Goal: Task Accomplishment & Management: Manage account settings

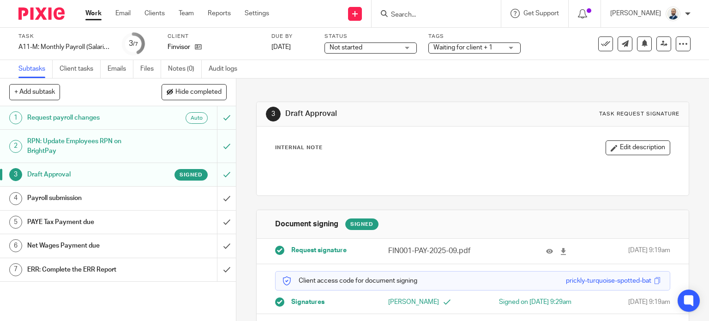
click at [95, 198] on h1 "Payroll submission" at bounding box center [87, 198] width 121 height 14
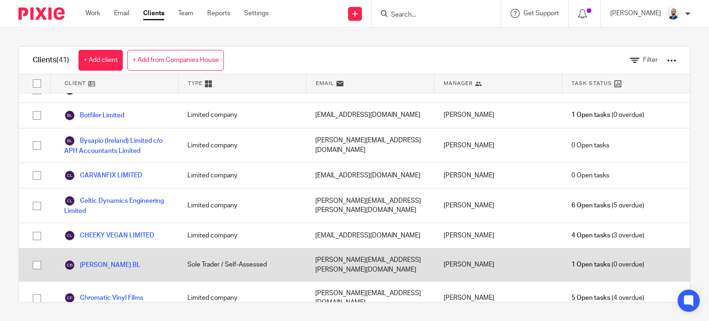
scroll to position [185, 0]
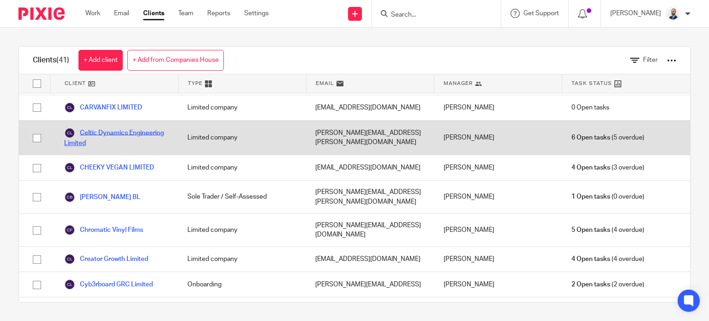
click at [91, 127] on link "Celtic Dynamics Engineering Limited" at bounding box center [116, 137] width 105 height 20
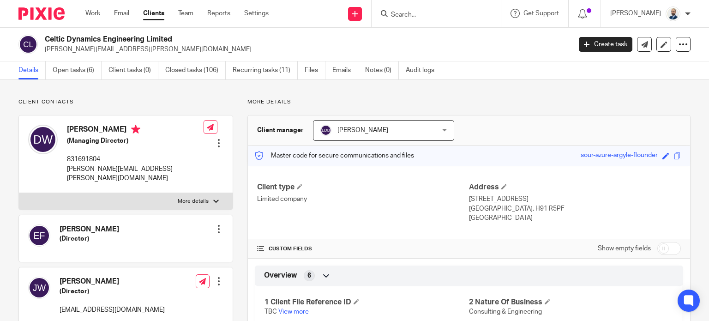
click at [72, 67] on link "Open tasks (6)" at bounding box center [77, 70] width 49 height 18
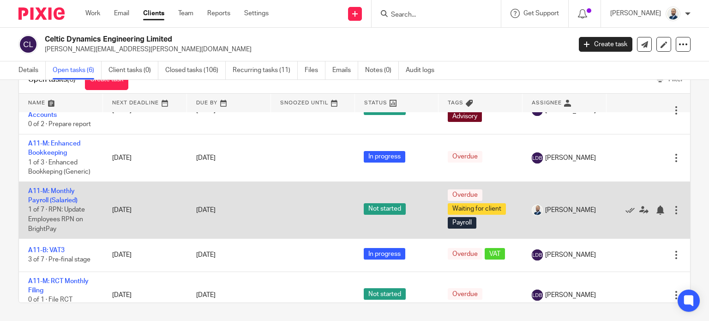
scroll to position [46, 0]
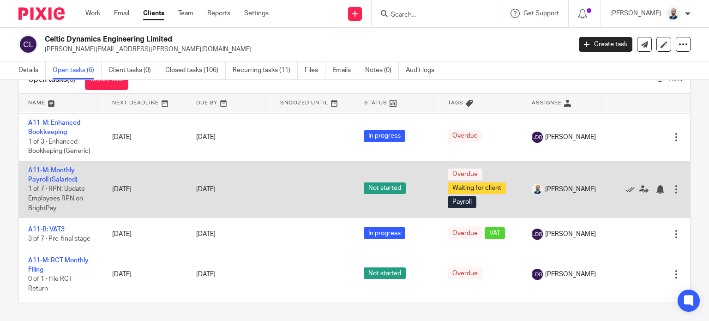
click at [54, 184] on td "A11-M: Monthly Payroll (Salaried) 1 of 7 · RPN: Update Employees RPN on BrightP…" at bounding box center [61, 189] width 84 height 57
click at [55, 183] on link "A11-M: Monthly Payroll (Salaried)" at bounding box center [52, 175] width 49 height 16
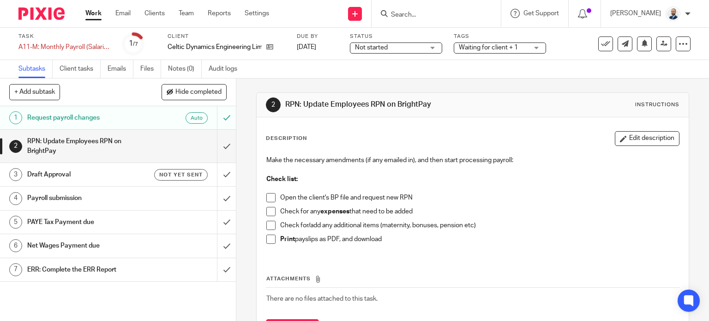
click at [267, 199] on span at bounding box center [271, 197] width 9 height 9
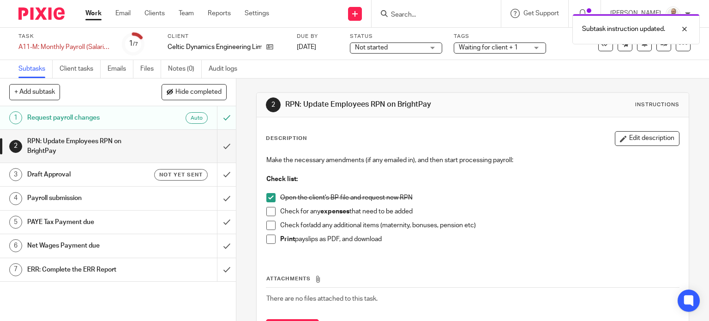
click at [269, 210] on span at bounding box center [271, 211] width 9 height 9
click at [268, 222] on span at bounding box center [271, 225] width 9 height 9
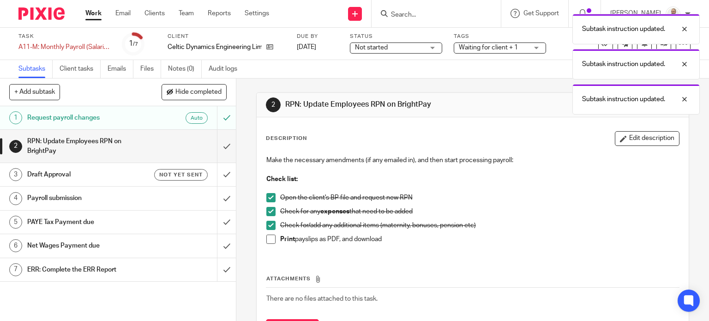
click at [267, 239] on span at bounding box center [271, 239] width 9 height 9
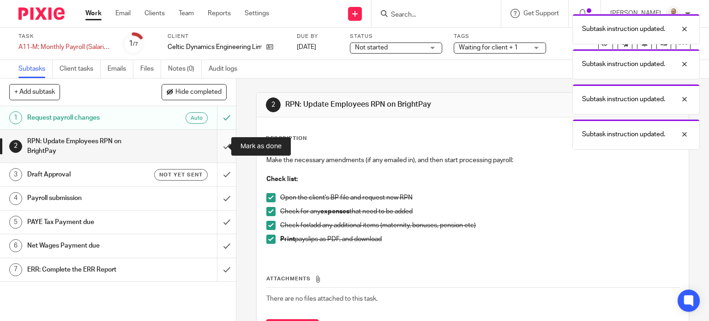
click at [218, 144] on input "submit" at bounding box center [118, 146] width 236 height 33
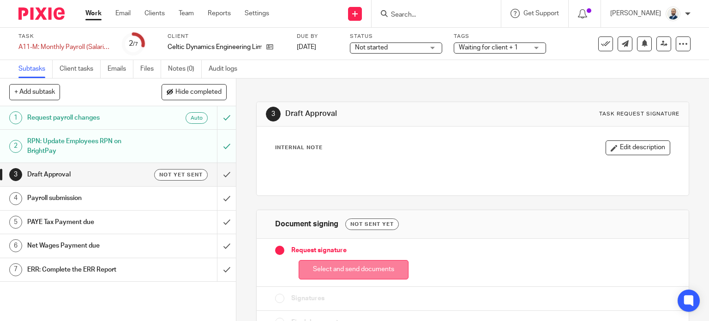
click at [359, 264] on button "Select and send documents" at bounding box center [354, 270] width 110 height 20
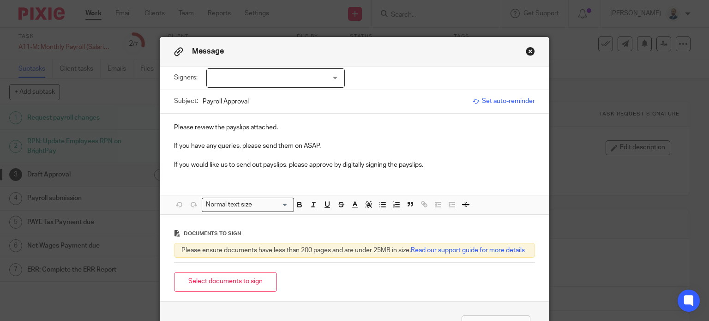
click at [327, 83] on div at bounding box center [275, 77] width 139 height 19
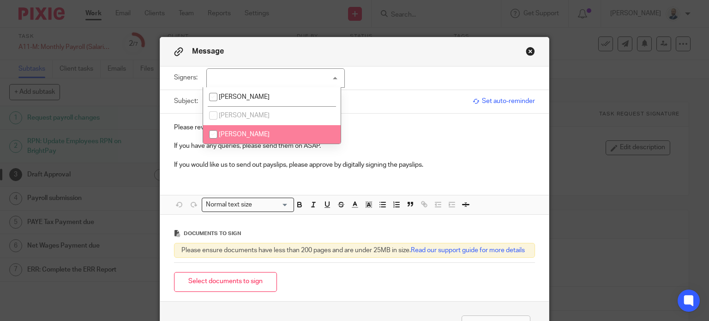
click at [268, 137] on li "[PERSON_NAME]" at bounding box center [272, 134] width 138 height 19
checkbox input "true"
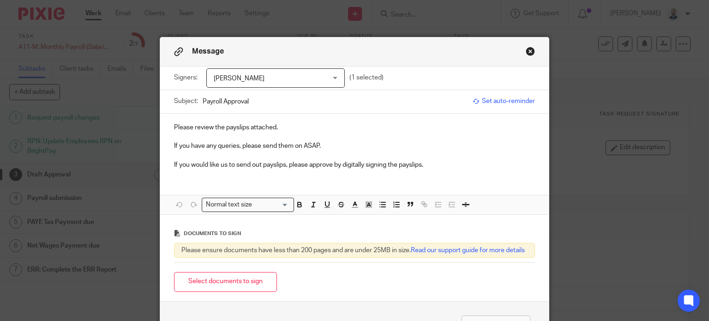
click at [256, 285] on button "Select documents to sign" at bounding box center [225, 282] width 103 height 20
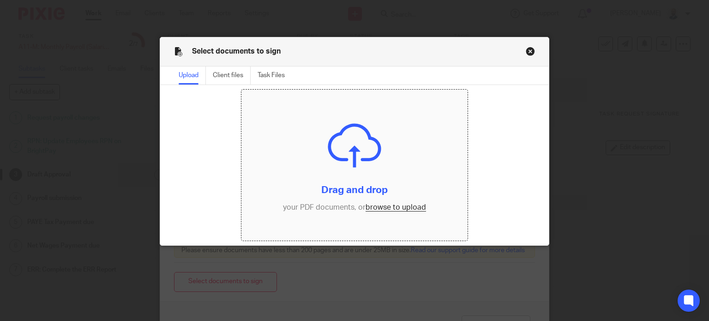
click at [373, 202] on input "file" at bounding box center [355, 165] width 226 height 151
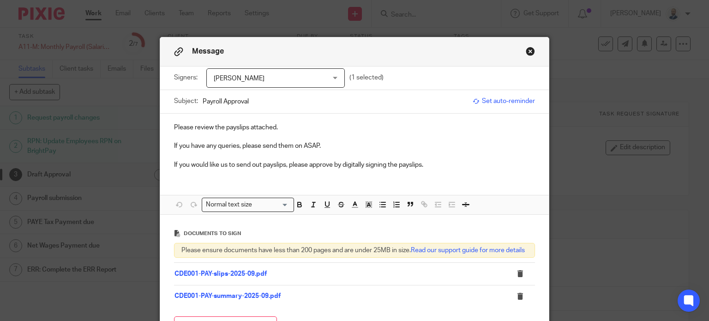
click at [527, 53] on button "Close modal" at bounding box center [530, 51] width 9 height 9
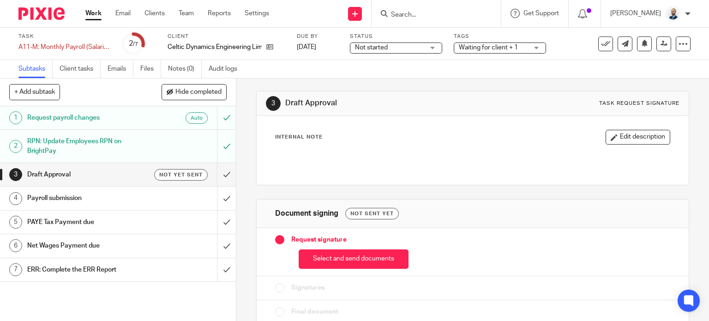
scroll to position [22, 0]
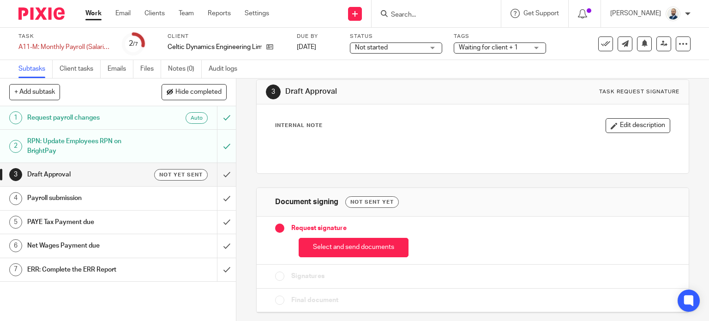
click at [87, 174] on h1 "Draft Approval" at bounding box center [87, 175] width 121 height 14
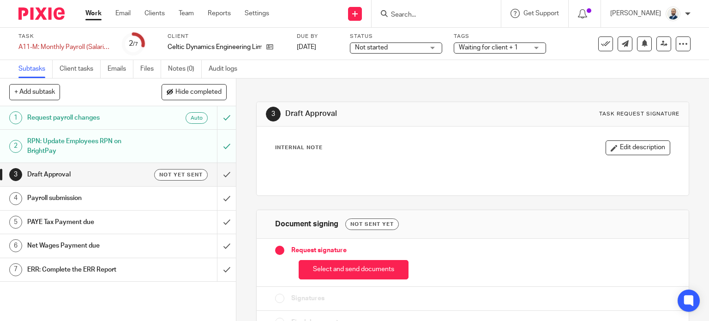
click at [344, 272] on button "Select and send documents" at bounding box center [354, 270] width 110 height 20
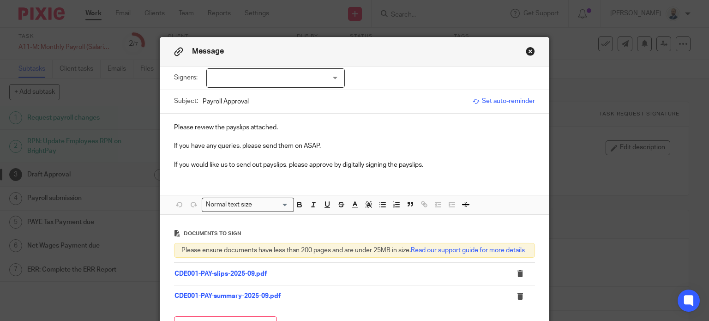
click at [278, 73] on div at bounding box center [275, 77] width 139 height 19
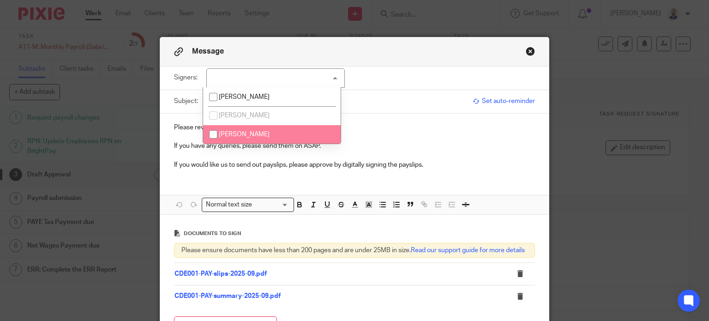
click at [281, 131] on li "[PERSON_NAME]" at bounding box center [272, 134] width 138 height 19
checkbox input "true"
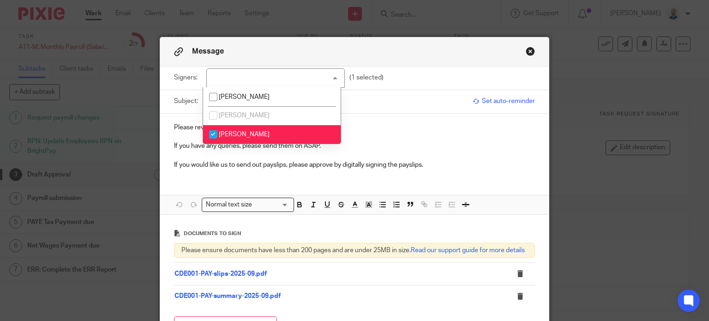
click at [348, 162] on p "If you would like us to send out payslips, please approve by digitally signing …" at bounding box center [355, 164] width 362 height 9
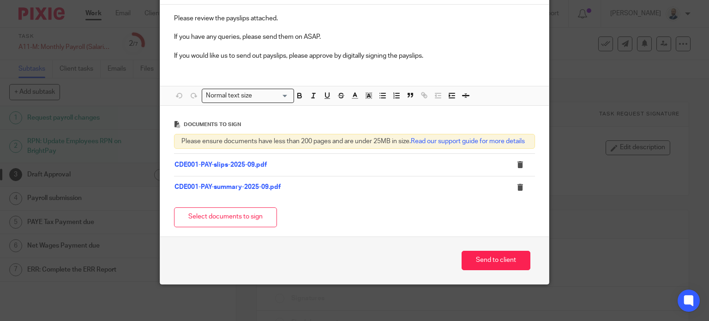
scroll to position [117, 0]
click at [512, 260] on button "Send to client" at bounding box center [496, 260] width 69 height 20
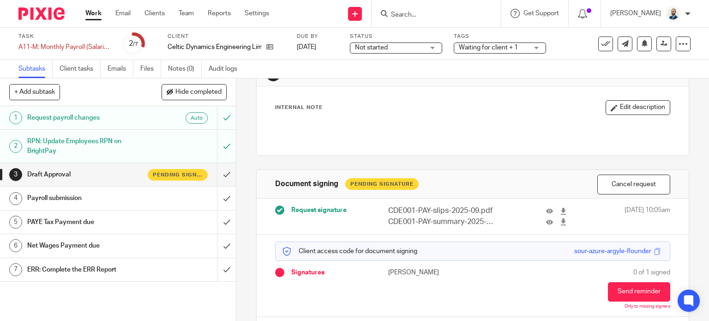
scroll to position [68, 0]
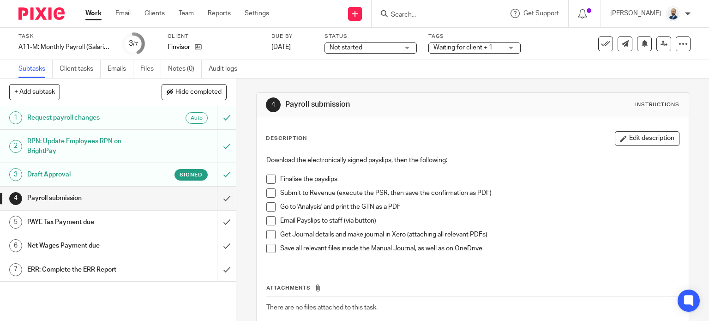
click at [272, 176] on span at bounding box center [271, 179] width 9 height 9
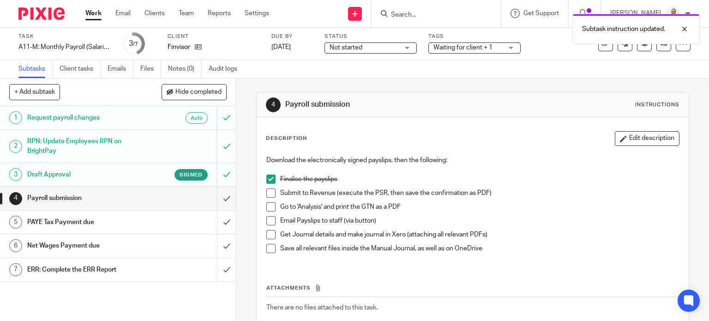
scroll to position [55, 0]
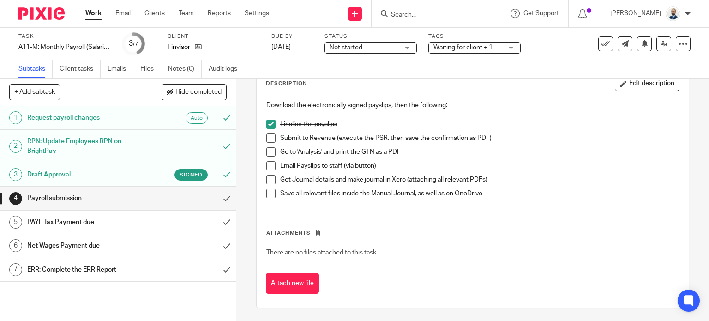
click at [267, 136] on span at bounding box center [271, 137] width 9 height 9
click at [270, 152] on span at bounding box center [271, 151] width 9 height 9
click at [267, 162] on span at bounding box center [271, 165] width 9 height 9
click at [272, 179] on span at bounding box center [271, 179] width 9 height 9
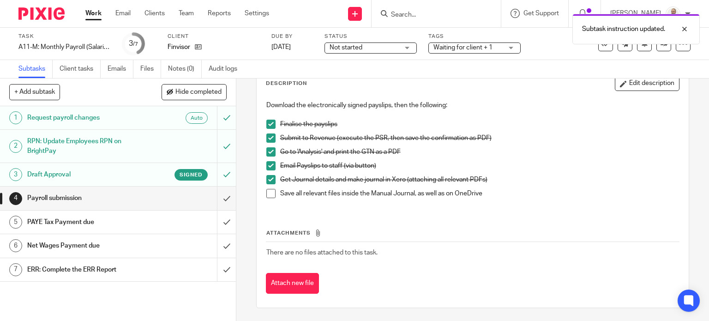
drag, startPoint x: 272, startPoint y: 194, endPoint x: 347, endPoint y: 194, distance: 75.3
click at [272, 194] on span at bounding box center [271, 193] width 9 height 9
click at [218, 201] on input "submit" at bounding box center [118, 198] width 236 height 23
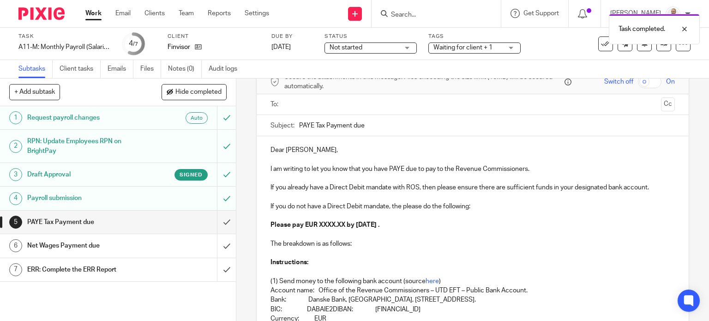
scroll to position [46, 0]
click at [310, 111] on ul at bounding box center [473, 105] width 376 height 15
click at [338, 105] on input "text" at bounding box center [473, 105] width 370 height 11
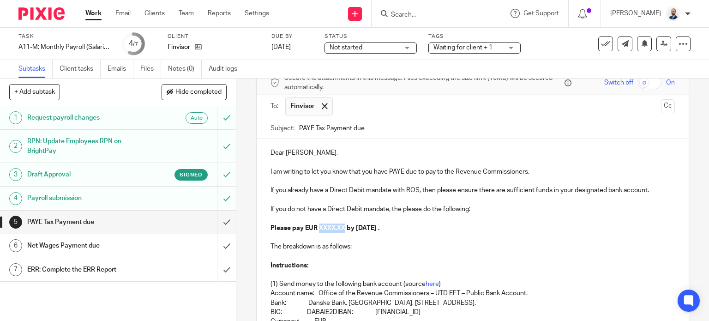
drag, startPoint x: 344, startPoint y: 229, endPoint x: 316, endPoint y: 231, distance: 27.3
click at [316, 231] on p "Please pay EUR XXXX.XX by 14th October 2025 ." at bounding box center [473, 228] width 405 height 9
drag, startPoint x: 370, startPoint y: 230, endPoint x: 406, endPoint y: 234, distance: 36.2
click at [406, 234] on div "Dear Simon, I am writing to let you know that you have PAYE due to pay to the R…" at bounding box center [473, 287] width 433 height 297
click at [438, 249] on p "The breakdown is as follows:" at bounding box center [473, 246] width 405 height 9
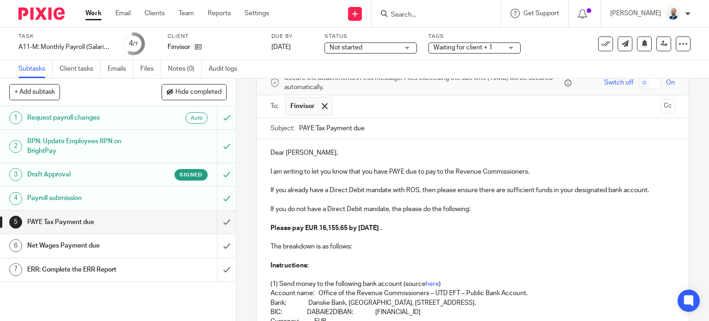
drag, startPoint x: 412, startPoint y: 230, endPoint x: 417, endPoint y: 229, distance: 5.6
click at [382, 230] on strong "Please pay EUR 16,155.65 by 14th October 2025 ." at bounding box center [326, 228] width 111 height 6
click at [382, 227] on strong "Please pay EUR 16,155.65 by 14th October 2025 ." at bounding box center [326, 228] width 111 height 6
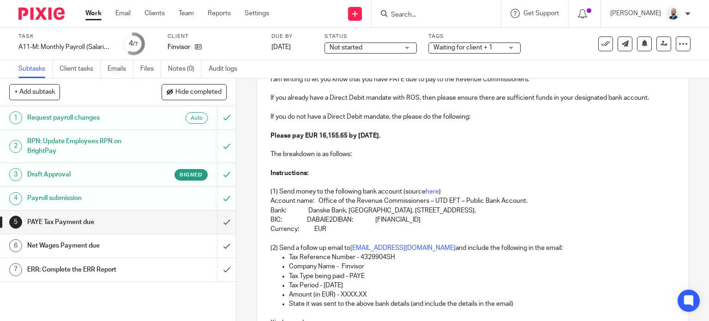
scroll to position [185, 0]
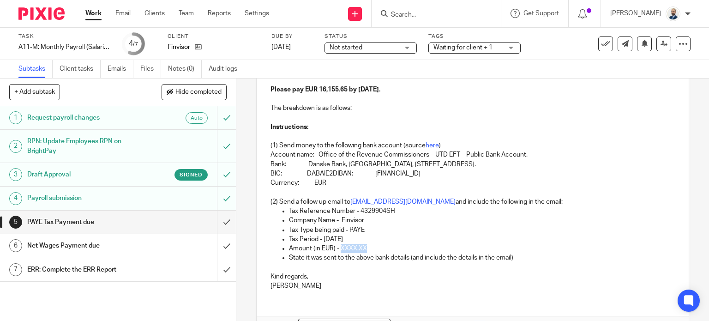
drag, startPoint x: 366, startPoint y: 248, endPoint x: 337, endPoint y: 247, distance: 28.6
click at [337, 247] on p "Amount (in EUR) - XXXX.XX" at bounding box center [482, 248] width 387 height 9
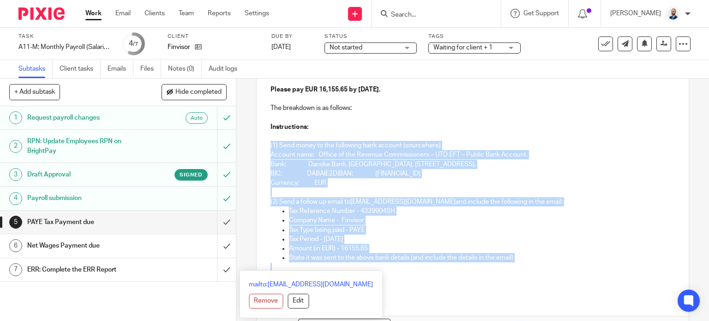
drag, startPoint x: 325, startPoint y: 264, endPoint x: 245, endPoint y: 140, distance: 147.1
click at [245, 140] on div "5 PAYE Tax Payment due Manual email Secure the attachments in this message. Fil…" at bounding box center [472, 200] width 473 height 242
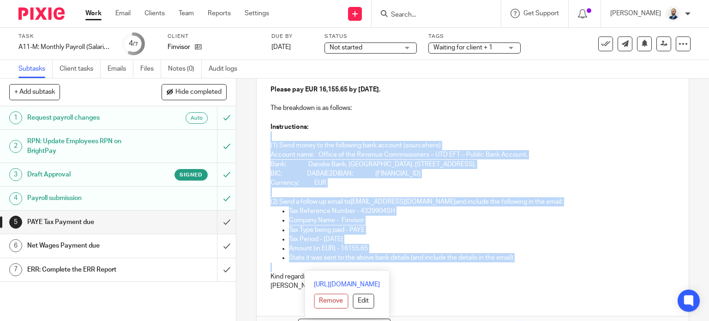
click at [307, 142] on p "(1) Send money to the following bank account (source here )" at bounding box center [473, 145] width 405 height 9
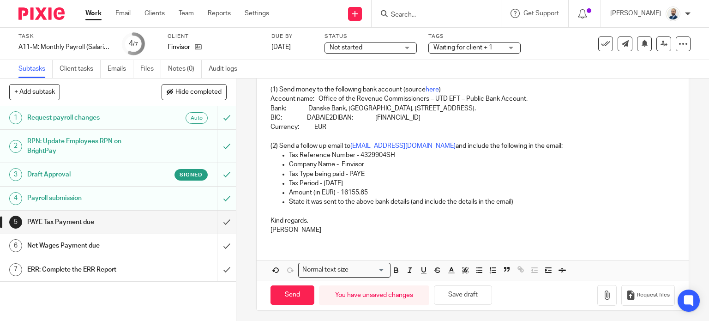
scroll to position [242, 0]
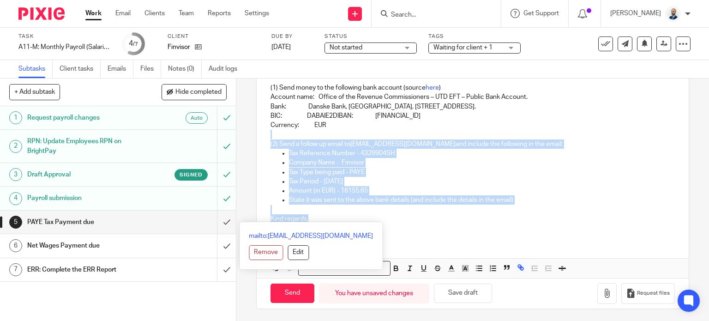
drag, startPoint x: 405, startPoint y: 219, endPoint x: 305, endPoint y: 130, distance: 133.4
click at [305, 130] on div "Dear Simon, I am writing to let you know that you have PAYE due to pay to the R…" at bounding box center [473, 91] width 433 height 297
click at [388, 203] on p "State it was sent to the above bank details (and include the details in the ema…" at bounding box center [482, 199] width 387 height 9
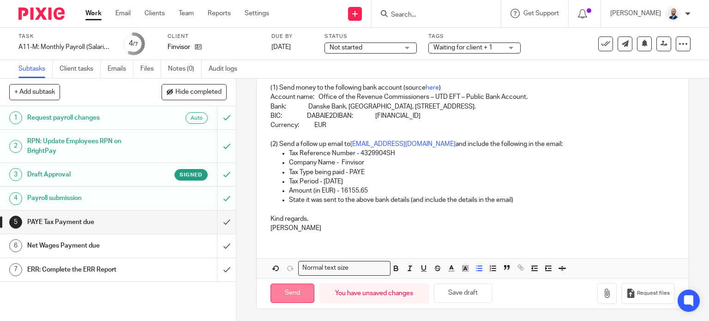
click at [307, 286] on input "Send" at bounding box center [293, 294] width 44 height 20
type input "Sent"
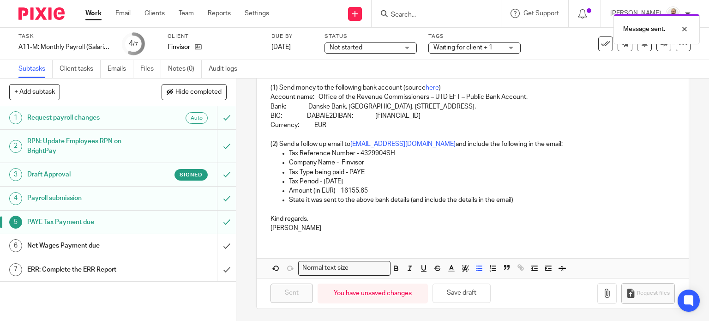
click at [181, 242] on div "Net Wages Payment due" at bounding box center [117, 246] width 181 height 14
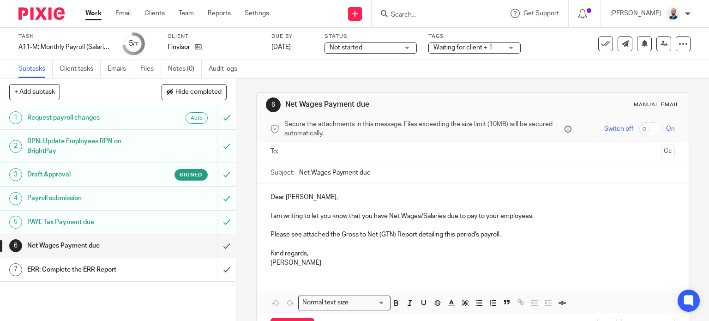
drag, startPoint x: 0, startPoint y: 0, endPoint x: 321, endPoint y: 150, distance: 354.0
click at [312, 149] on input "text" at bounding box center [473, 151] width 370 height 11
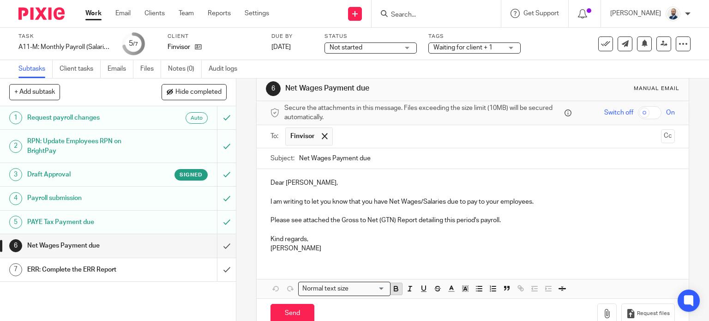
scroll to position [36, 0]
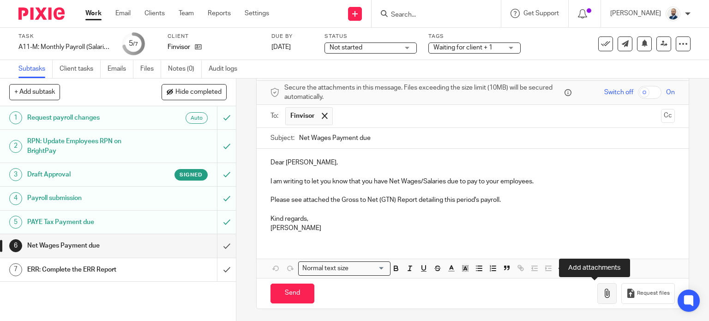
click at [603, 294] on icon "button" at bounding box center [607, 293] width 9 height 9
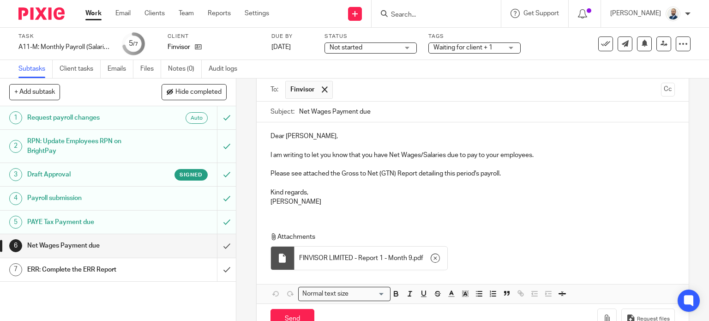
scroll to position [88, 0]
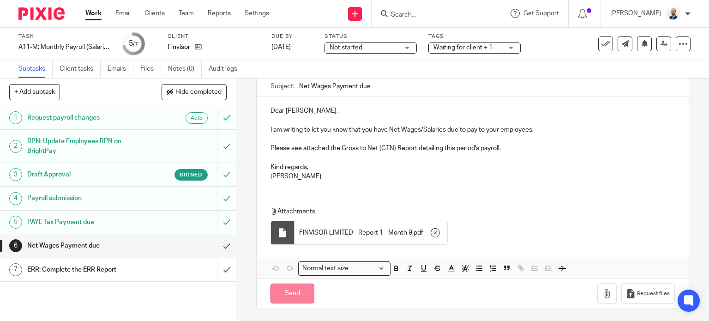
click at [289, 284] on input "Send" at bounding box center [293, 294] width 44 height 20
type input "Sent"
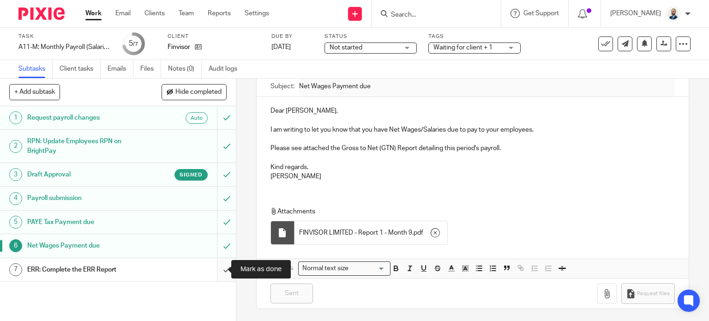
click at [220, 272] on input "submit" at bounding box center [118, 269] width 236 height 23
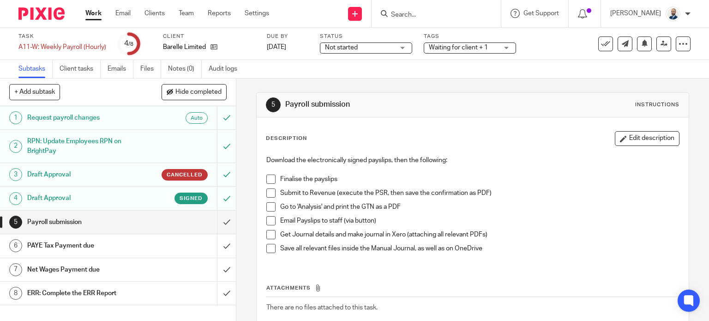
click at [168, 11] on ul "Work Email Clients Team Reports Settings" at bounding box center [184, 13] width 198 height 9
click at [164, 12] on link "Clients" at bounding box center [155, 13] width 20 height 9
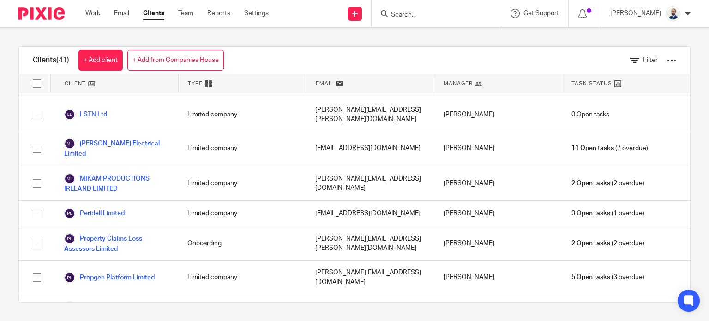
scroll to position [958, 0]
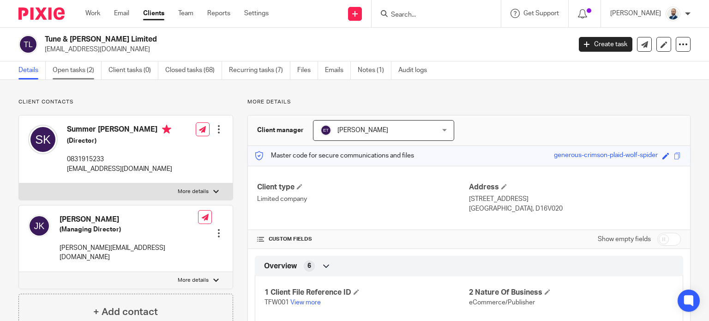
click at [77, 77] on link "Open tasks (2)" at bounding box center [77, 70] width 49 height 18
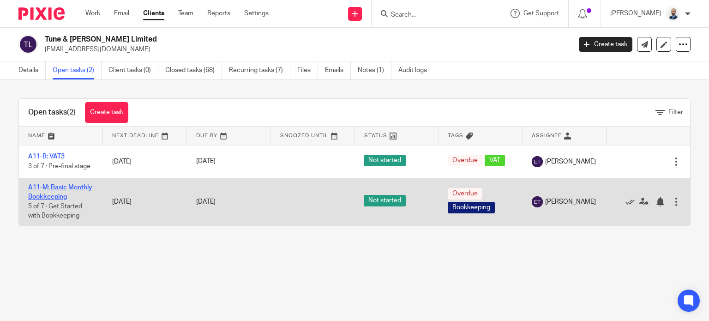
click at [41, 200] on link "A11-M: Basic Monthly Bookkeeping" at bounding box center [60, 192] width 64 height 16
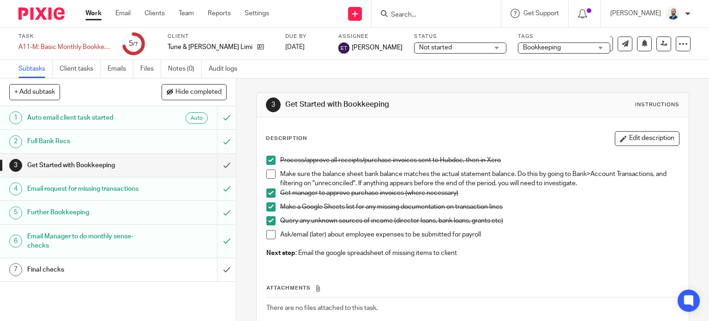
click at [168, 165] on div "Get Started with Bookkeeping" at bounding box center [117, 165] width 181 height 14
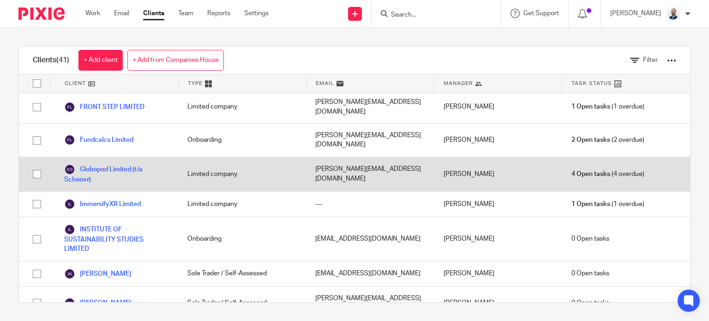
scroll to position [600, 0]
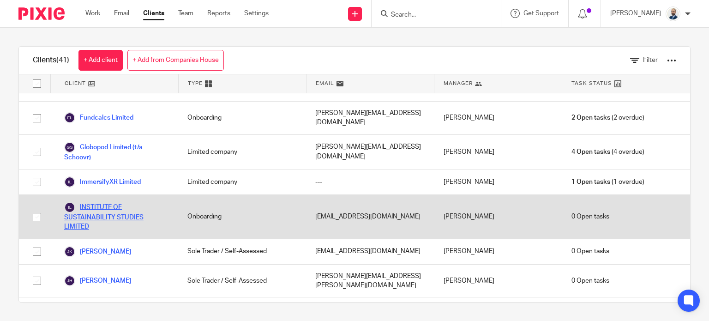
click at [113, 202] on link "INSTITUTE OF SUSTAINABILITY STUDIES LIMITED" at bounding box center [116, 217] width 105 height 30
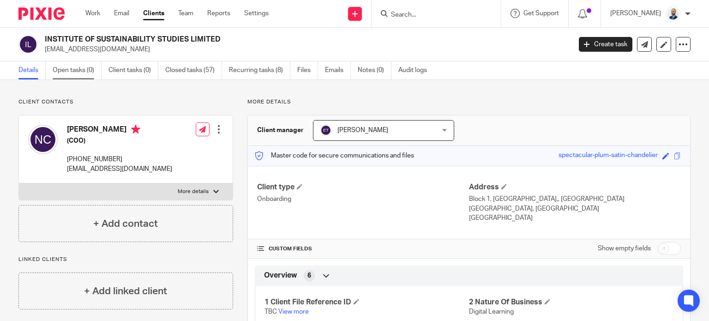
drag, startPoint x: 0, startPoint y: 0, endPoint x: 77, endPoint y: 70, distance: 104.0
click at [77, 70] on link "Open tasks (0)" at bounding box center [77, 70] width 49 height 18
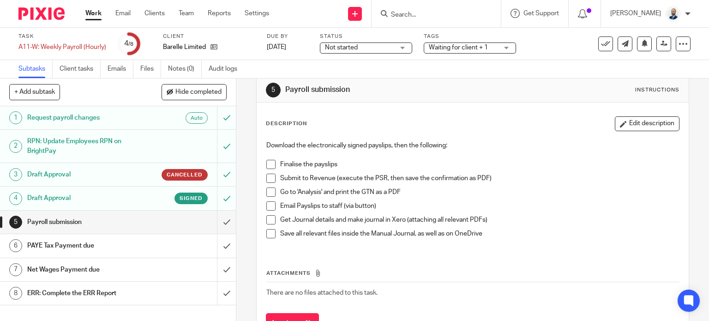
scroll to position [46, 0]
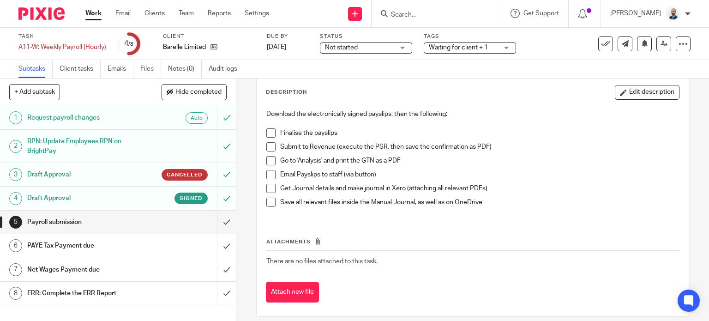
click at [267, 135] on span at bounding box center [271, 132] width 9 height 9
click at [268, 151] on li "Submit to Revenue (execute the PSR, then save the confirmation as PDF)" at bounding box center [473, 149] width 413 height 14
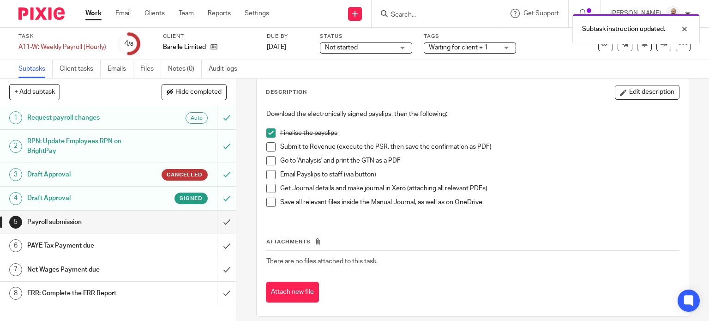
click at [269, 161] on span at bounding box center [271, 160] width 9 height 9
click at [268, 149] on span at bounding box center [271, 146] width 9 height 9
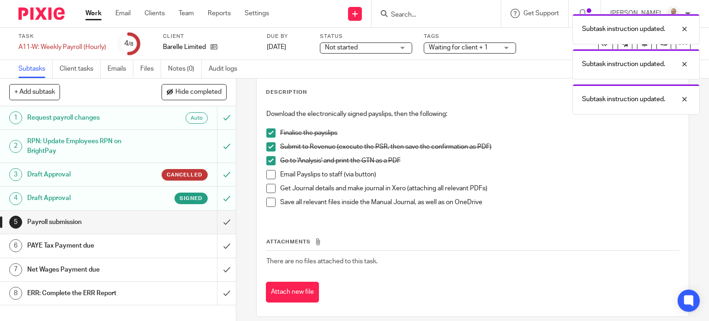
click at [270, 176] on span at bounding box center [271, 174] width 9 height 9
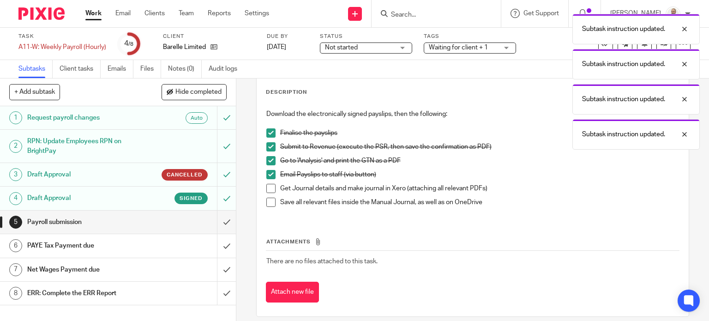
click at [269, 189] on span at bounding box center [271, 188] width 9 height 9
click at [270, 202] on span at bounding box center [271, 202] width 9 height 9
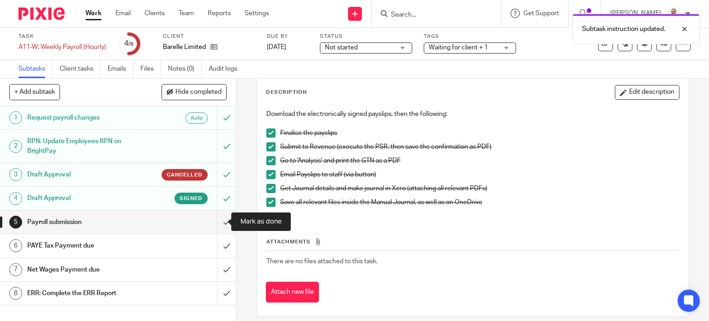
click at [170, 225] on div "Payroll submission" at bounding box center [117, 222] width 181 height 14
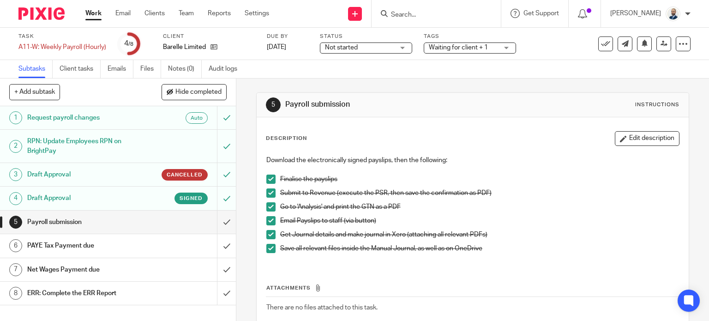
click at [176, 227] on div "Payroll submission" at bounding box center [117, 222] width 181 height 14
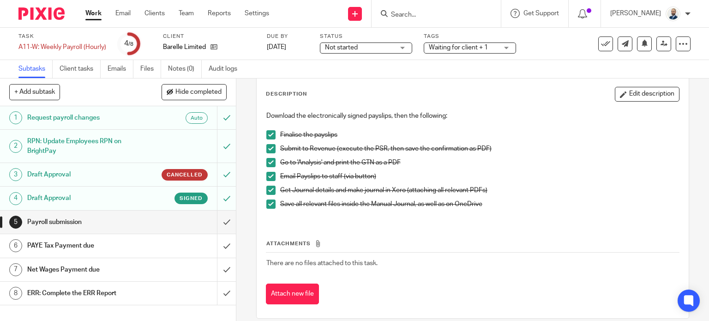
scroll to position [55, 0]
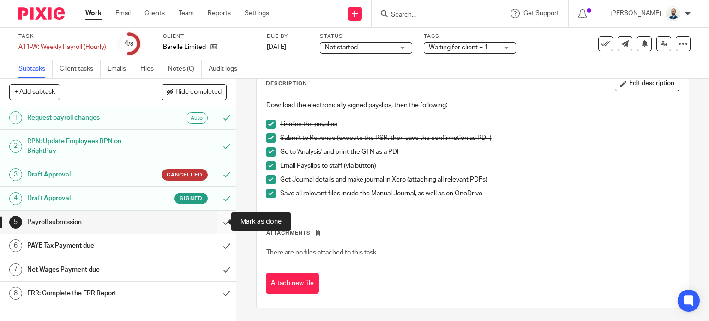
click at [221, 229] on input "submit" at bounding box center [118, 222] width 236 height 23
click at [161, 248] on div "PAYE Tax Payment due" at bounding box center [117, 246] width 181 height 14
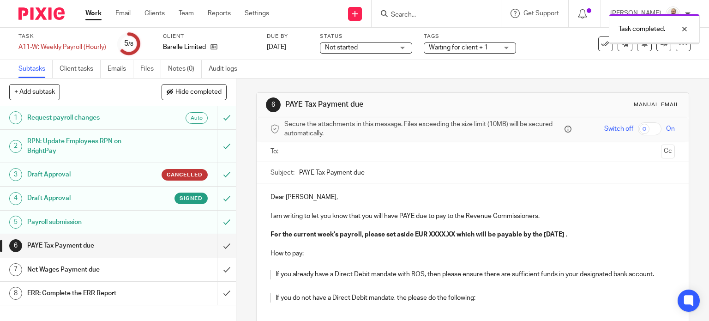
click at [312, 149] on input "text" at bounding box center [473, 151] width 370 height 11
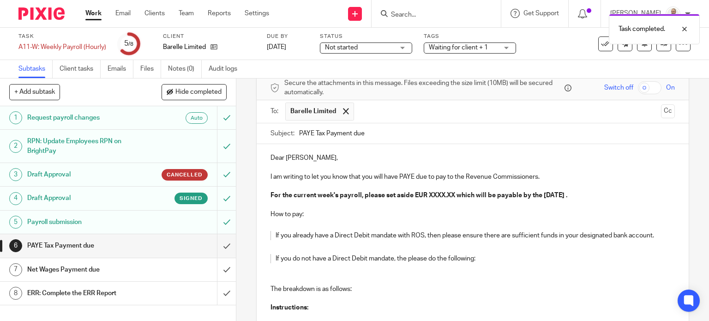
scroll to position [46, 0]
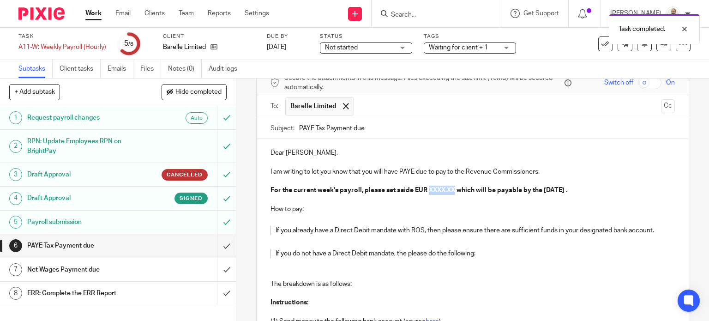
drag, startPoint x: 425, startPoint y: 189, endPoint x: 449, endPoint y: 189, distance: 23.6
click at [453, 192] on strong "For the current week's payroll, please set aside EUR XXXX.XX which will be paya…" at bounding box center [419, 190] width 297 height 6
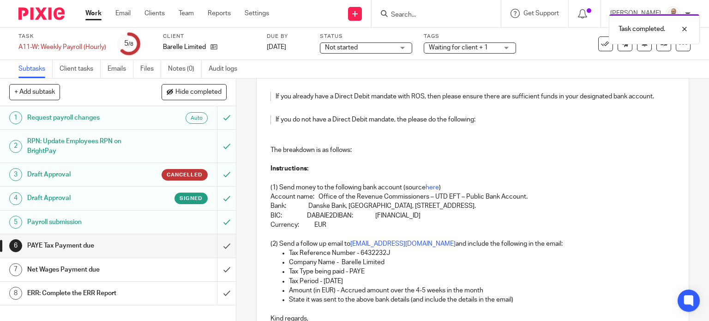
scroll to position [289, 0]
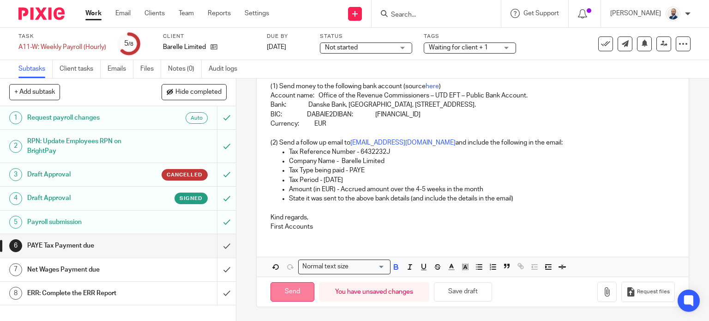
click at [296, 298] on input "Send" at bounding box center [293, 292] width 44 height 20
type input "Sent"
click at [170, 267] on div "Net Wages Payment due" at bounding box center [117, 270] width 181 height 14
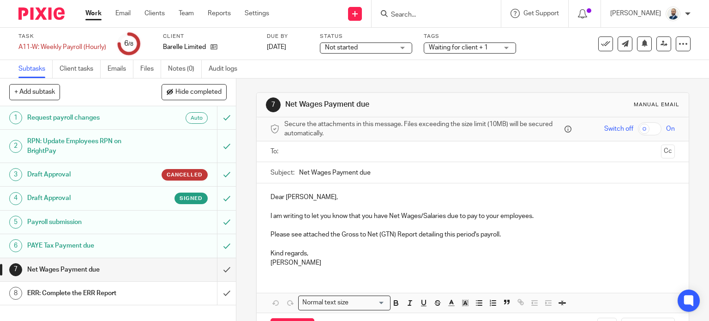
click at [314, 146] on input "text" at bounding box center [473, 151] width 370 height 11
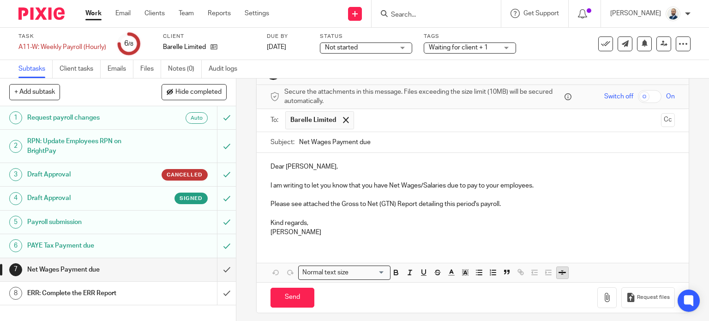
scroll to position [36, 0]
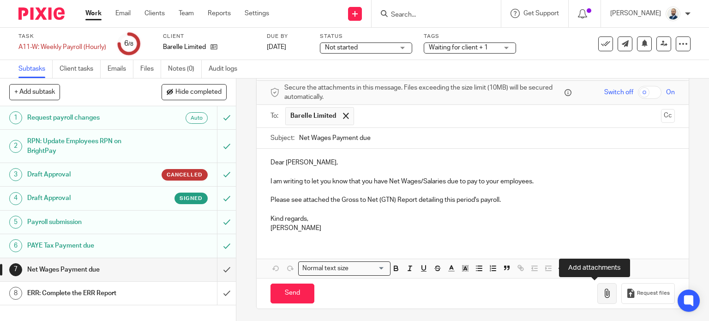
click at [602, 291] on button "button" at bounding box center [607, 293] width 19 height 21
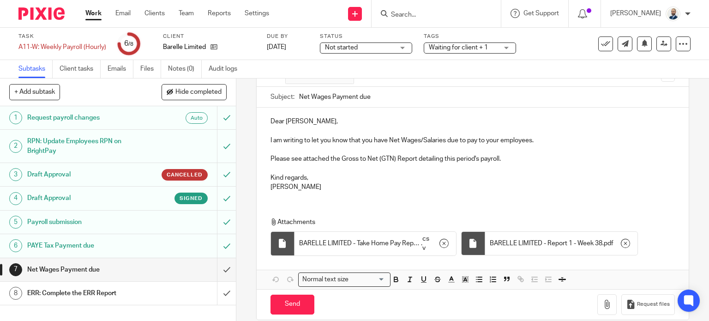
scroll to position [89, 0]
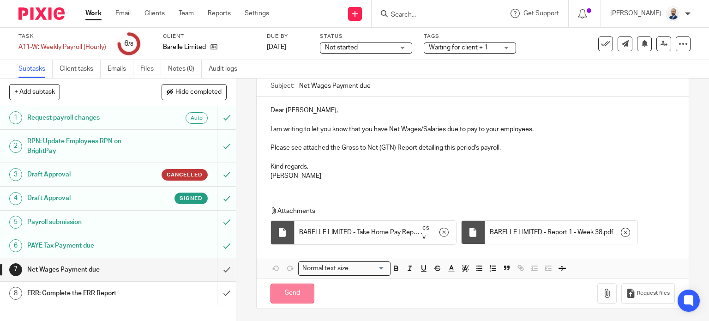
click at [297, 297] on input "Send" at bounding box center [293, 294] width 44 height 20
type input "Sent"
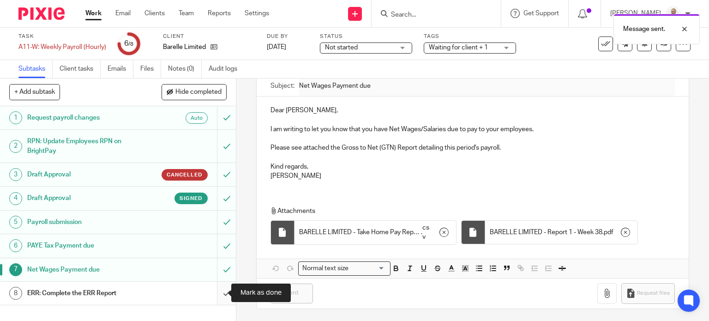
click at [224, 302] on input "submit" at bounding box center [118, 293] width 236 height 23
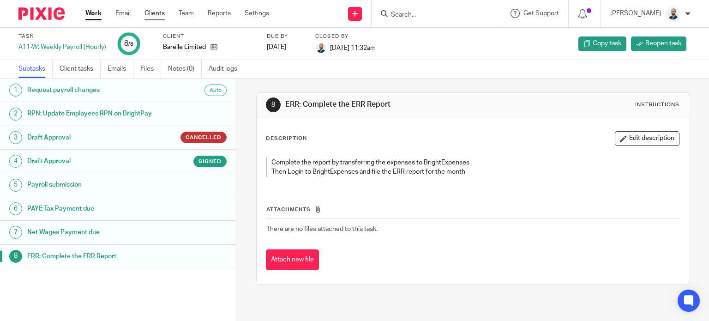
click at [157, 11] on link "Clients" at bounding box center [155, 13] width 20 height 9
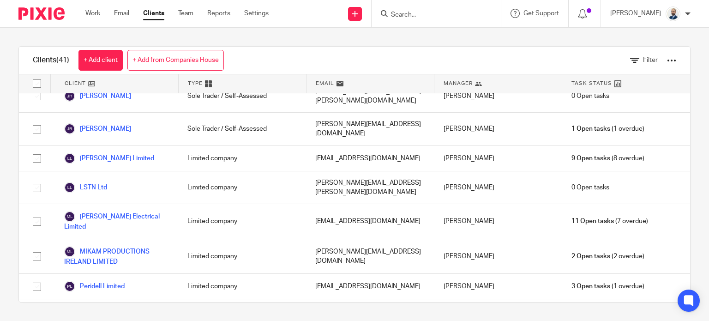
scroll to position [958, 0]
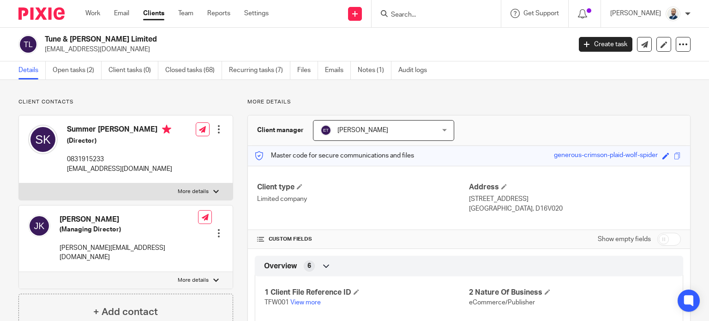
click at [75, 76] on link "Open tasks (2)" at bounding box center [77, 70] width 49 height 18
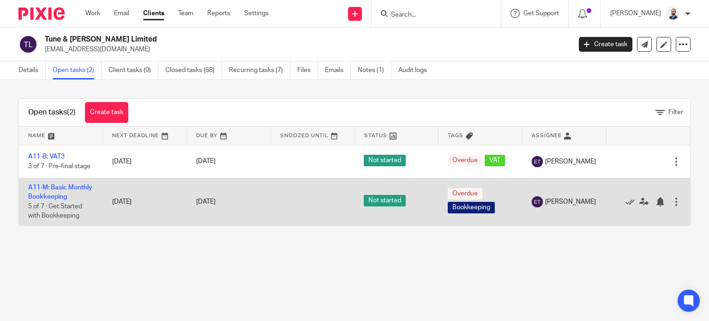
click at [63, 191] on td "A11-M: Basic Monthly Bookkeeping 5 of 7 · Get Started with Bookkeeping" at bounding box center [61, 201] width 84 height 47
click at [60, 182] on td "A11-M: Basic Monthly Bookkeeping 5 of 7 · Get Started with Bookkeeping" at bounding box center [61, 201] width 84 height 47
click at [47, 196] on link "A11-M: Basic Monthly Bookkeeping" at bounding box center [60, 192] width 64 height 16
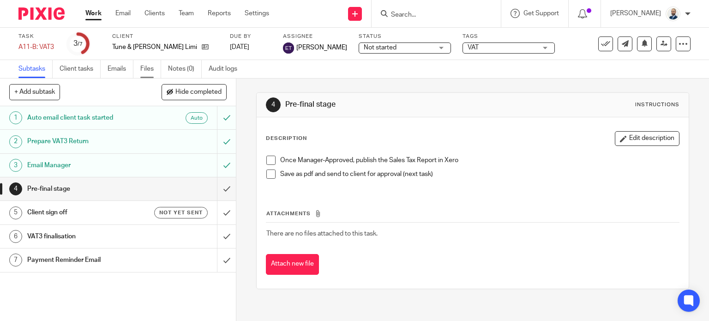
click at [147, 76] on link "Files" at bounding box center [150, 69] width 21 height 18
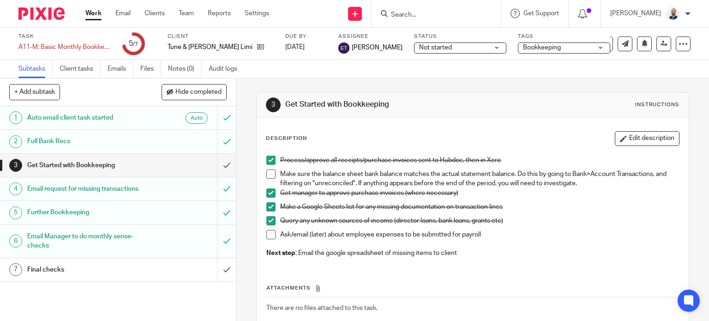
click at [164, 186] on div "Email request for missing transactions" at bounding box center [117, 189] width 181 height 14
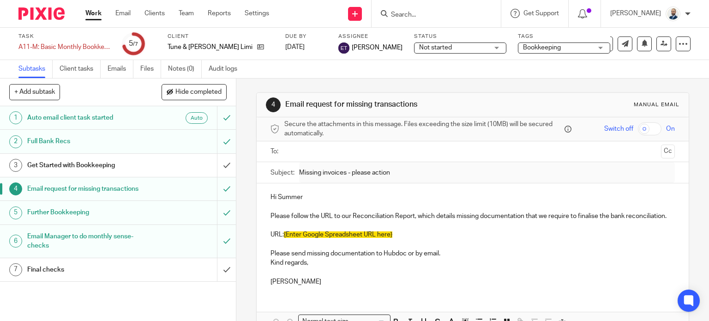
click at [140, 241] on h1 "Email Manager to do monthly sense-checks" at bounding box center [87, 242] width 121 height 24
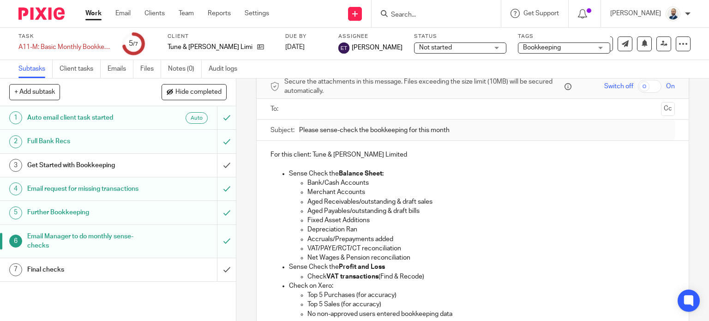
scroll to position [46, 0]
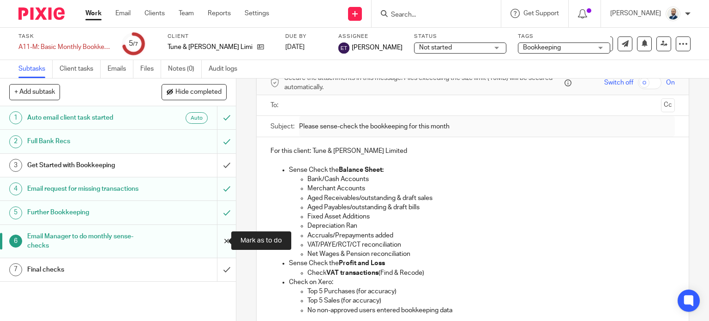
click at [217, 240] on input "submit" at bounding box center [118, 241] width 236 height 33
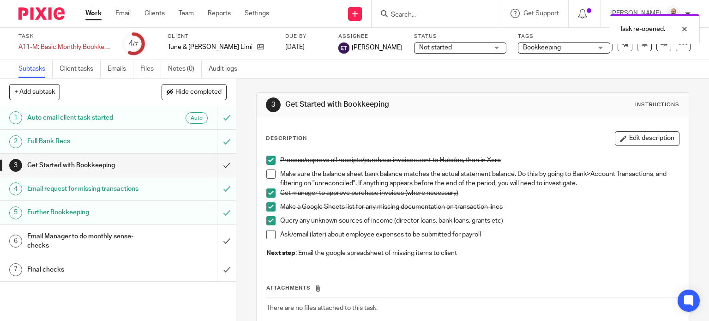
click at [155, 236] on div "Email Manager to do monthly sense-checks" at bounding box center [117, 242] width 181 height 24
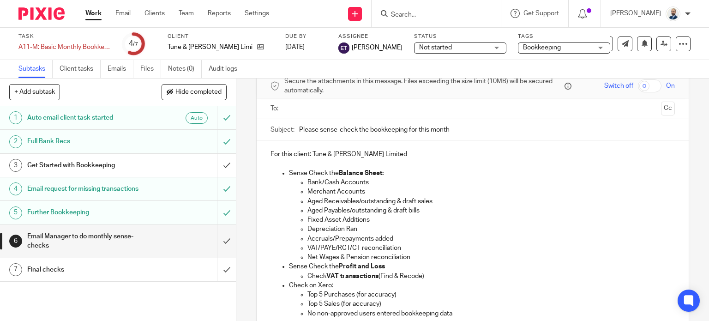
scroll to position [46, 0]
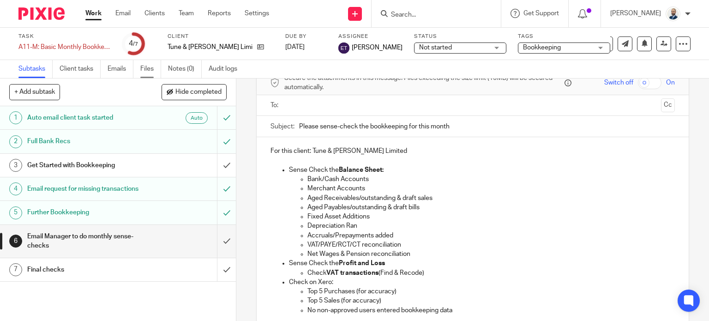
click at [150, 66] on link "Files" at bounding box center [150, 69] width 21 height 18
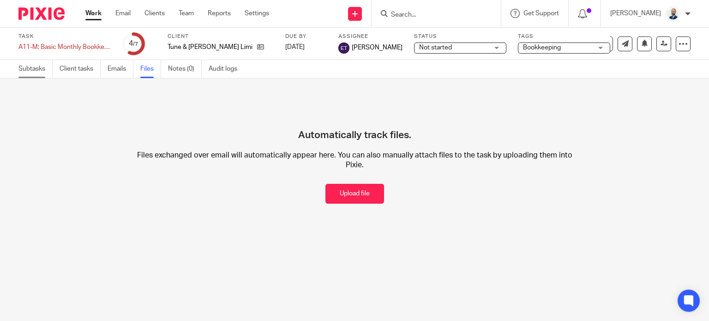
click at [32, 72] on link "Subtasks" at bounding box center [35, 69] width 34 height 18
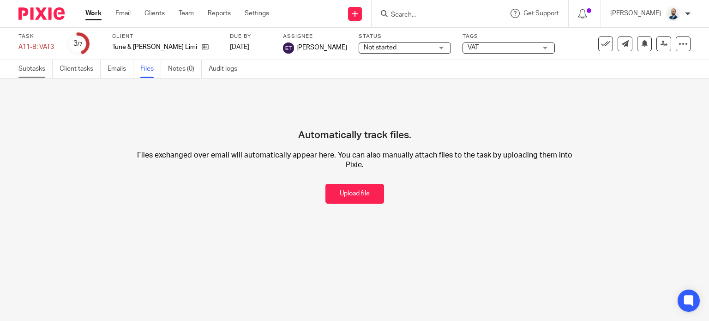
click at [49, 70] on link "Subtasks" at bounding box center [35, 69] width 34 height 18
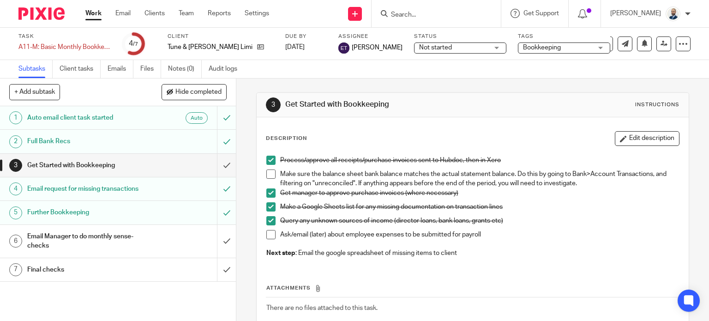
click at [111, 240] on h1 "Email Manager to do monthly sense-checks" at bounding box center [87, 242] width 121 height 24
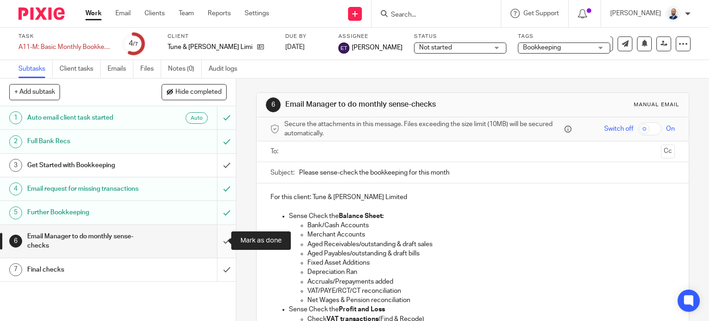
click at [222, 240] on input "submit" at bounding box center [118, 241] width 236 height 33
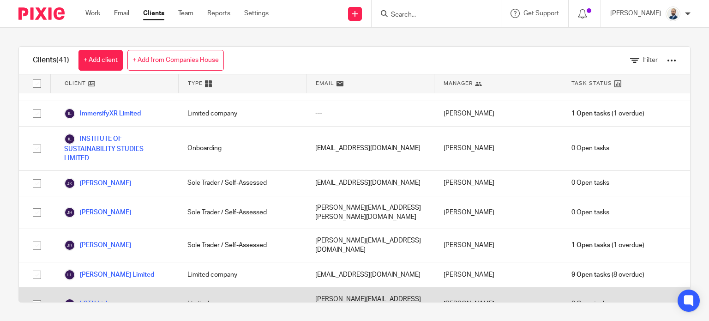
scroll to position [693, 0]
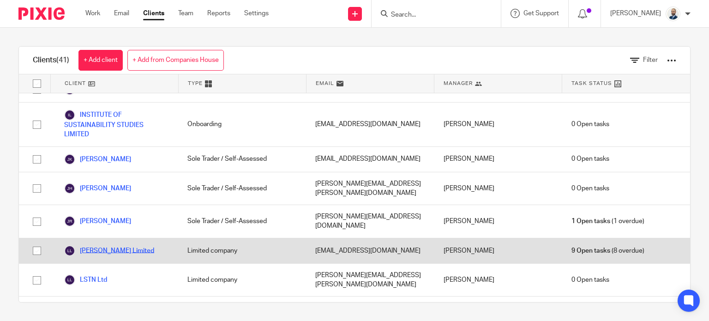
click at [120, 245] on link "[PERSON_NAME] Limited" at bounding box center [109, 250] width 90 height 11
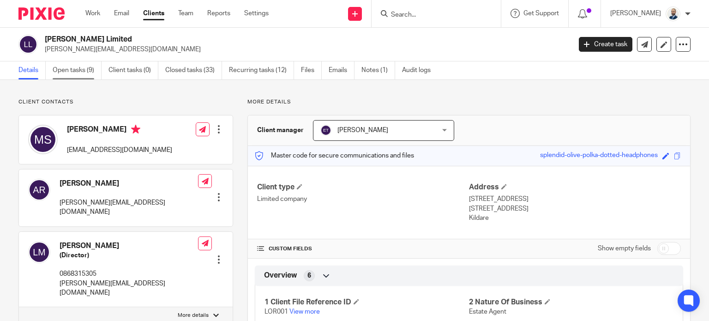
click at [88, 71] on link "Open tasks (9)" at bounding box center [77, 70] width 49 height 18
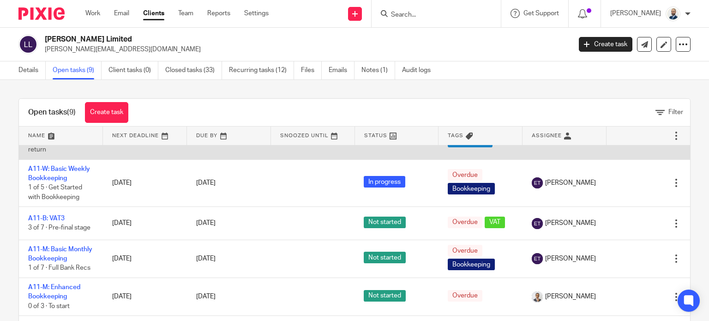
scroll to position [185, 0]
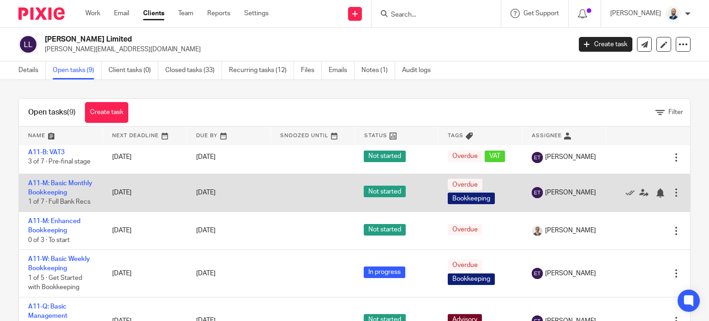
click at [50, 203] on td "A11-M: Basic Monthly Bookkeeping 1 of 7 · Full Bank Recs" at bounding box center [61, 193] width 84 height 38
click at [42, 204] on td "A11-M: Basic Monthly Bookkeeping 1 of 7 · Full Bank Recs" at bounding box center [61, 193] width 84 height 38
drag, startPoint x: 53, startPoint y: 213, endPoint x: 50, endPoint y: 209, distance: 5.3
click at [53, 212] on td "A11-M: Basic Monthly Bookkeeping 1 of 7 · Full Bank Recs" at bounding box center [61, 193] width 84 height 38
click at [49, 196] on link "A11-M: Basic Monthly Bookkeeping" at bounding box center [60, 188] width 64 height 16
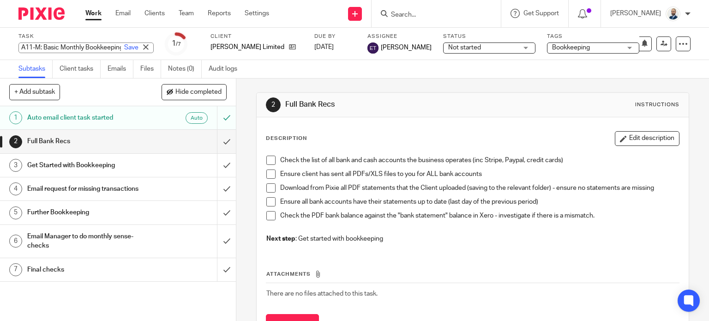
drag, startPoint x: 17, startPoint y: 48, endPoint x: 97, endPoint y: 53, distance: 80.5
click at [96, 54] on div "Task A11-M: Basic Monthly Bookkeeping Save A11-M: Basic Monthly Bookkeeping" at bounding box center [85, 44] width 135 height 22
click at [99, 48] on input "A11-M: Basic Monthly Bookkeeping" at bounding box center [85, 47] width 135 height 11
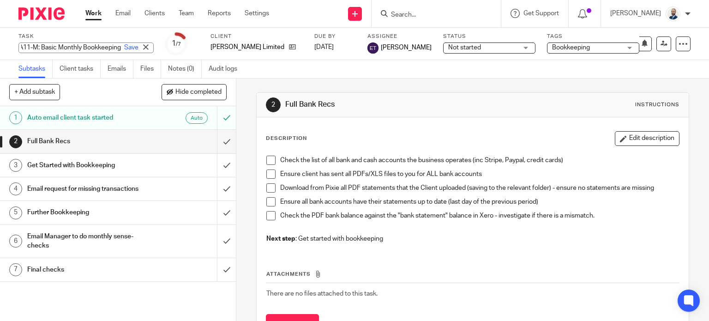
click at [99, 48] on input "A11-M: Basic Monthly Bookkeeping" at bounding box center [85, 47] width 135 height 11
